Goal: Task Accomplishment & Management: Use online tool/utility

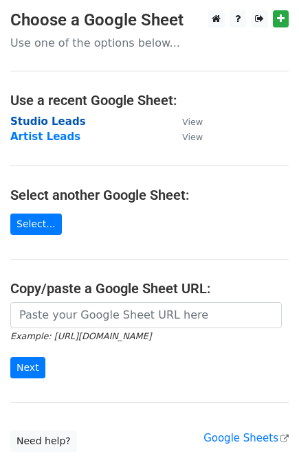
click at [48, 124] on strong "Studio Leads" at bounding box center [48, 121] width 76 height 12
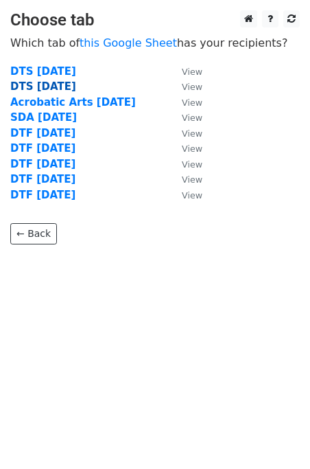
click at [58, 89] on strong "DTS 9/19/25" at bounding box center [43, 86] width 66 height 12
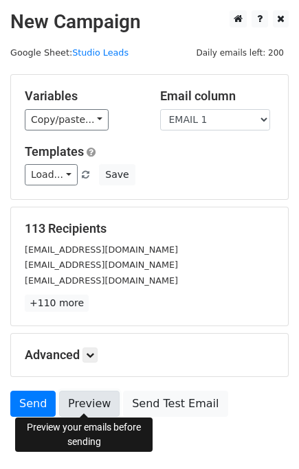
click at [87, 396] on link "Preview" at bounding box center [89, 404] width 60 height 26
click at [89, 399] on link "Preview" at bounding box center [89, 404] width 60 height 26
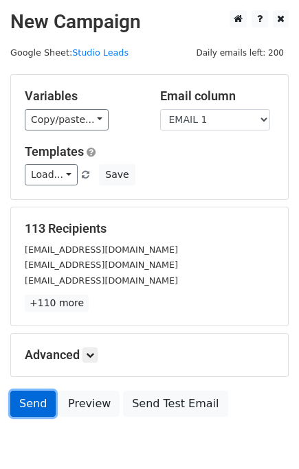
click at [28, 398] on link "Send" at bounding box center [32, 404] width 45 height 26
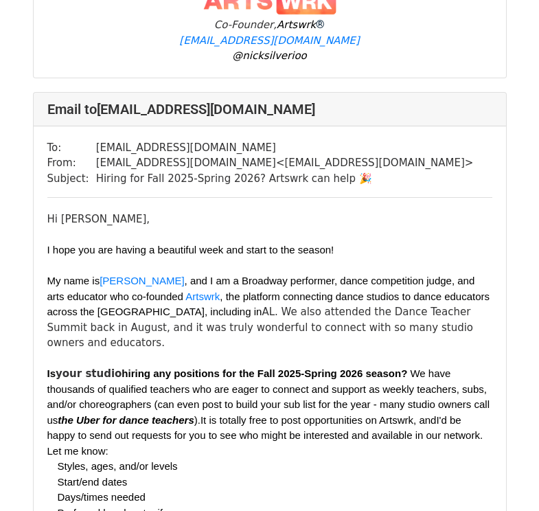
scroll to position [853, 0]
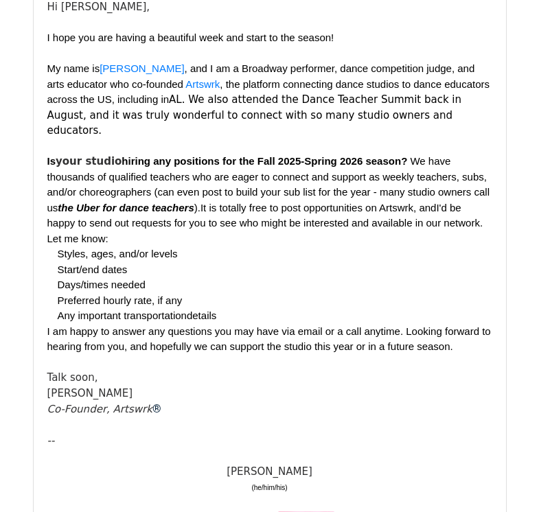
scroll to position [322, 0]
